Goal: Transaction & Acquisition: Book appointment/travel/reservation

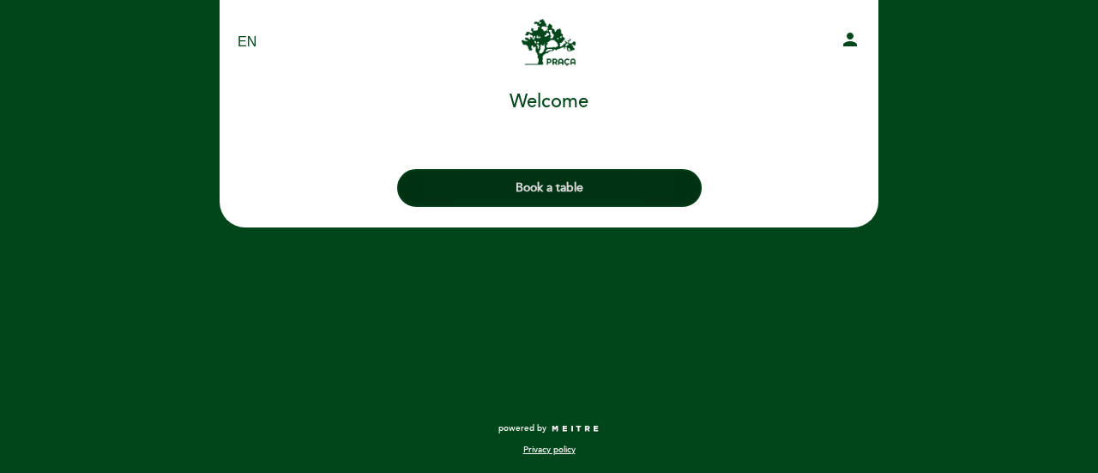
click at [561, 184] on button "Book a table" at bounding box center [549, 188] width 305 height 38
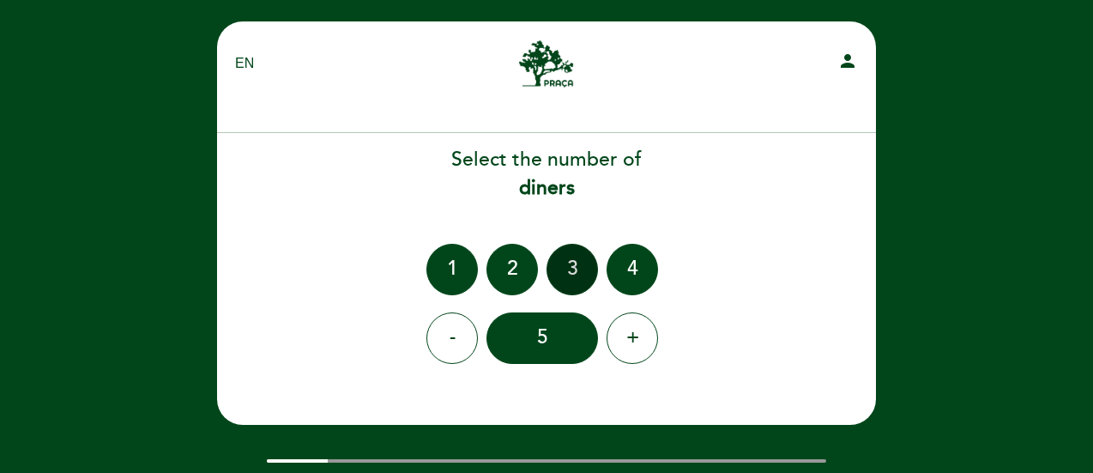
click at [566, 260] on div "3" at bounding box center [571, 269] width 51 height 51
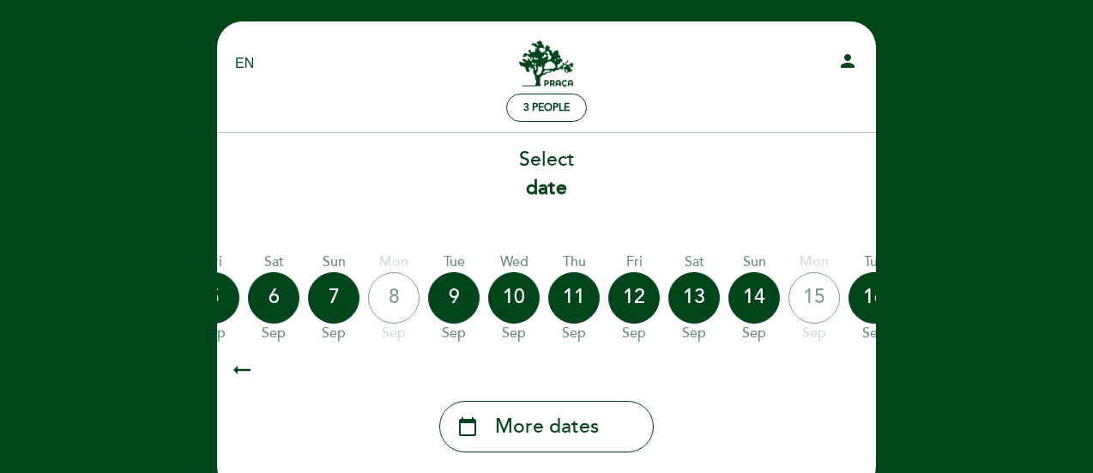
scroll to position [0, 410]
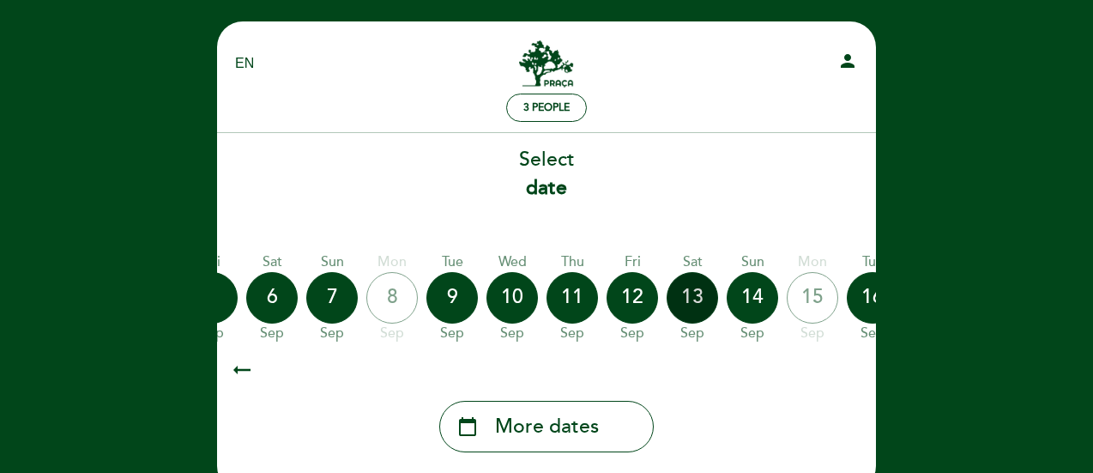
click at [690, 302] on div "13" at bounding box center [692, 297] width 51 height 51
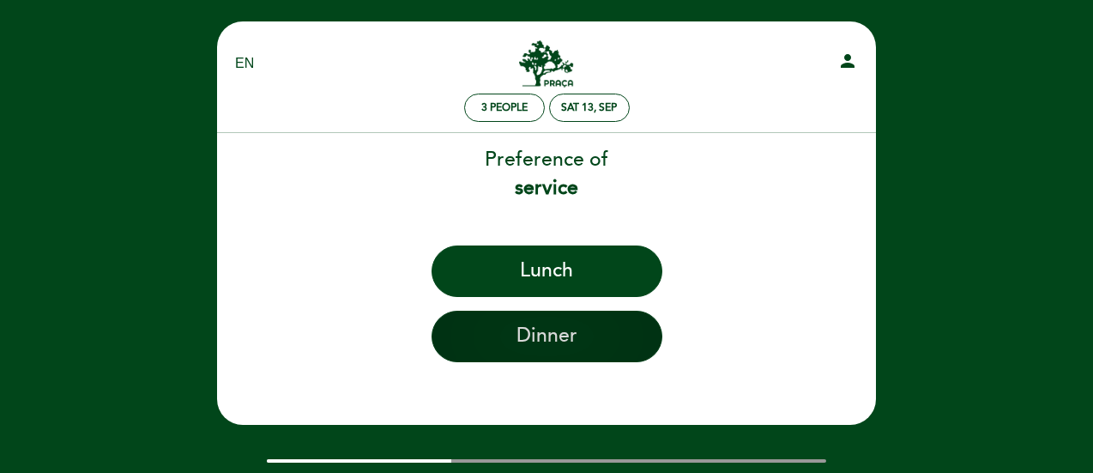
click at [514, 360] on button "Dinner" at bounding box center [546, 336] width 231 height 51
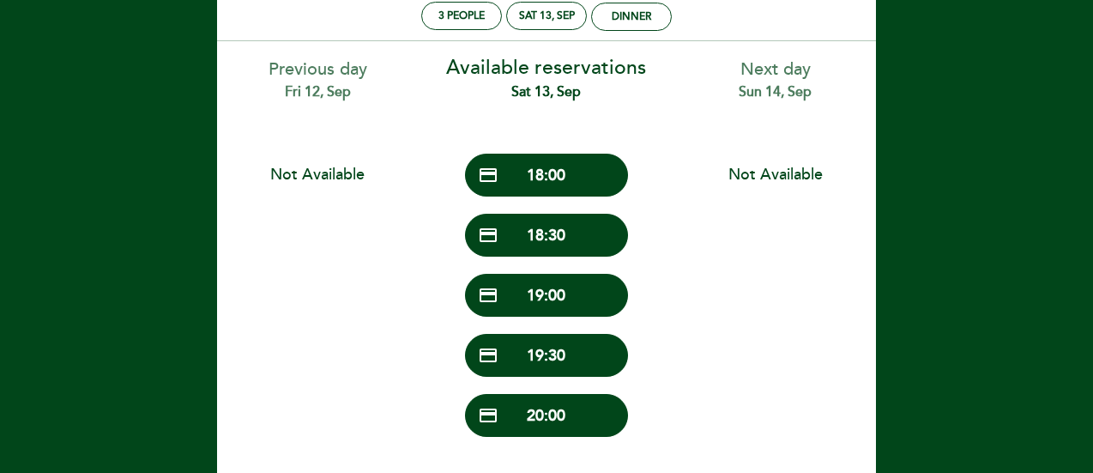
scroll to position [98, 0]
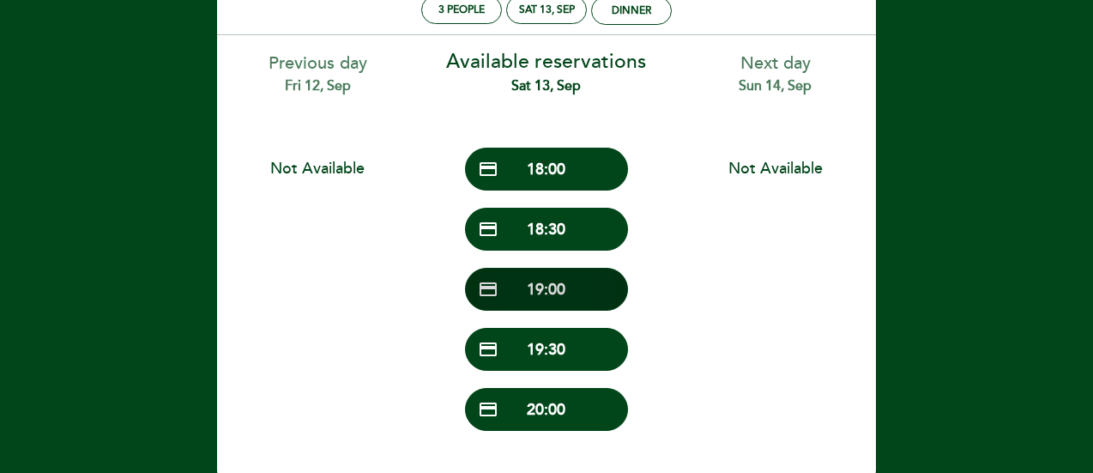
click at [513, 293] on button "credit_card 19:00" at bounding box center [546, 289] width 163 height 43
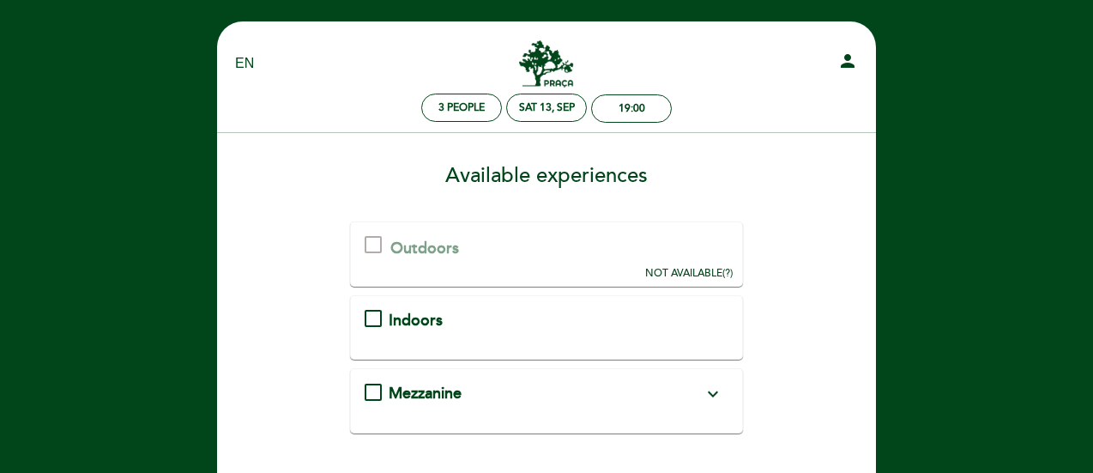
click at [377, 319] on div "Indoors" at bounding box center [547, 321] width 365 height 22
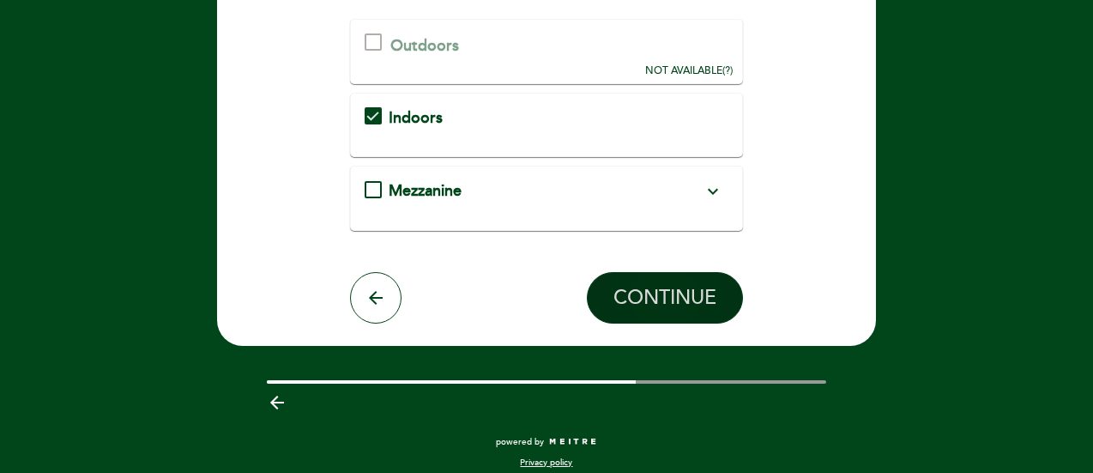
click at [648, 293] on span "CONTINUE" at bounding box center [664, 298] width 103 height 24
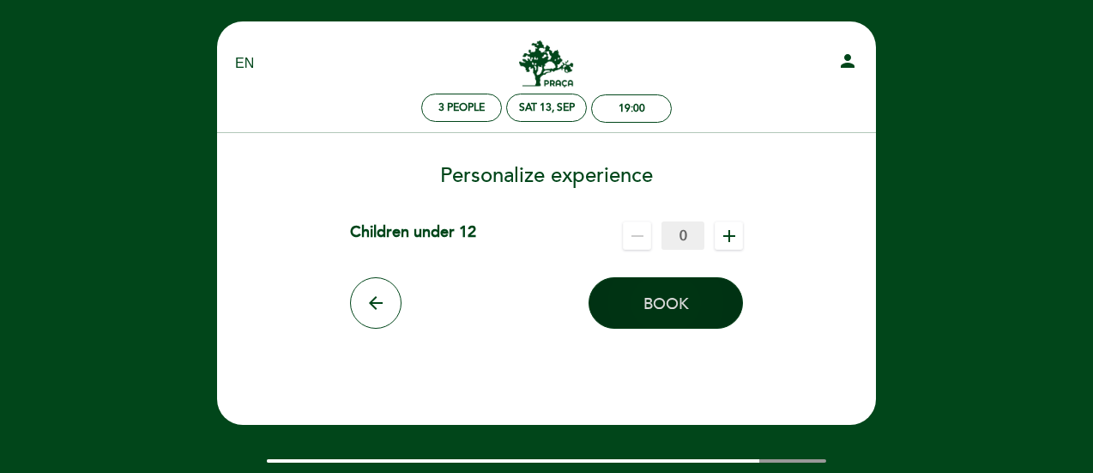
click at [683, 307] on span "Book" at bounding box center [665, 303] width 45 height 19
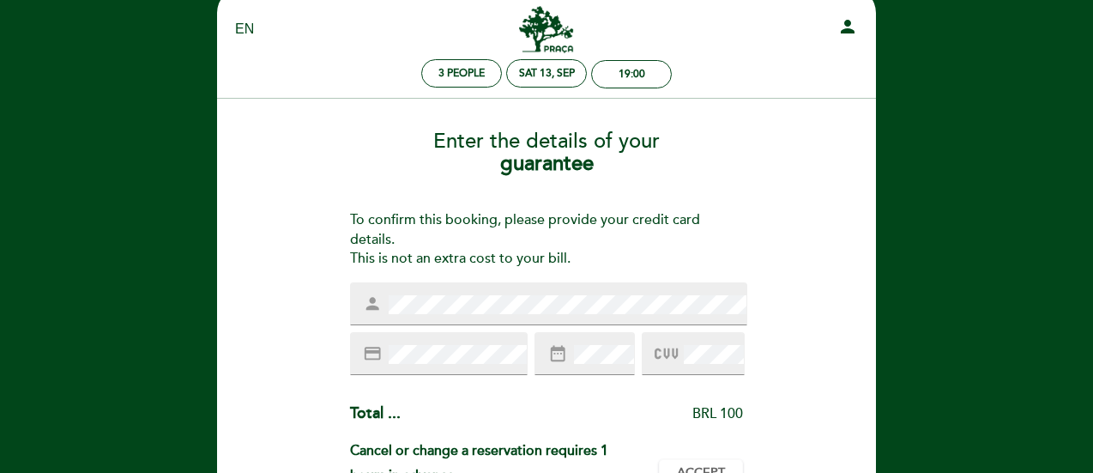
scroll to position [30, 0]
